Goal: Task Accomplishment & Management: Use online tool/utility

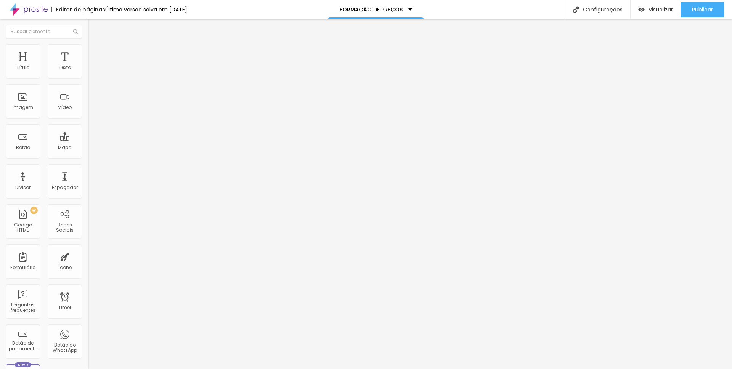
click at [88, 117] on div "<! DOCTYPE html > < html lang = "pt-BR" > < head > < meta charset = "UTF-8" > <…" at bounding box center [307, 92] width 439 height 53
click at [88, 66] on div at bounding box center [576, 63] width 976 height 8
click at [88, 101] on div "<! DOCTYPE html > < html lang = "pt-BR" > < head > < meta charset = "UTF-8" > <…" at bounding box center [576, 92] width 976 height 53
